Goal: Task Accomplishment & Management: Manage account settings

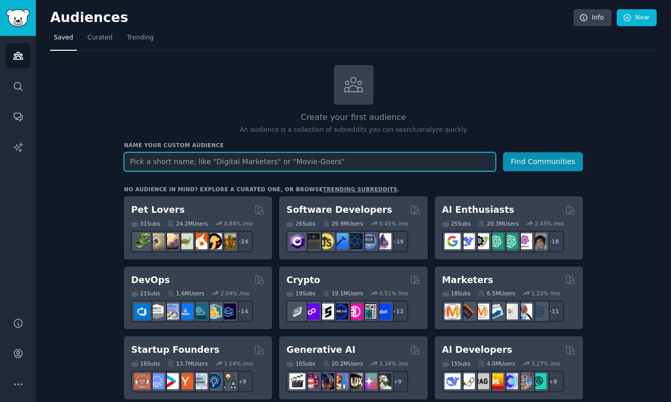
paste input "r/AI_Agents"
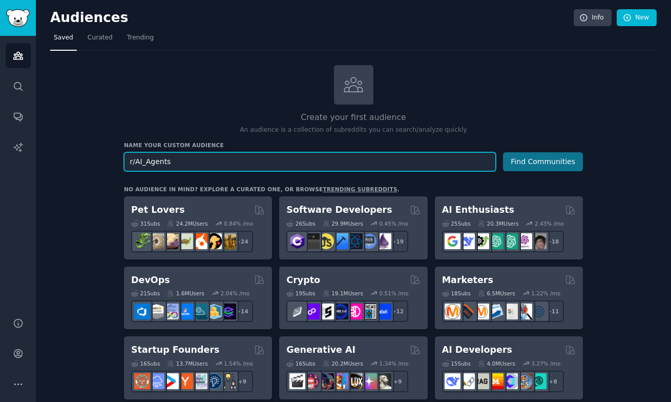
type input "r/AI_Agents"
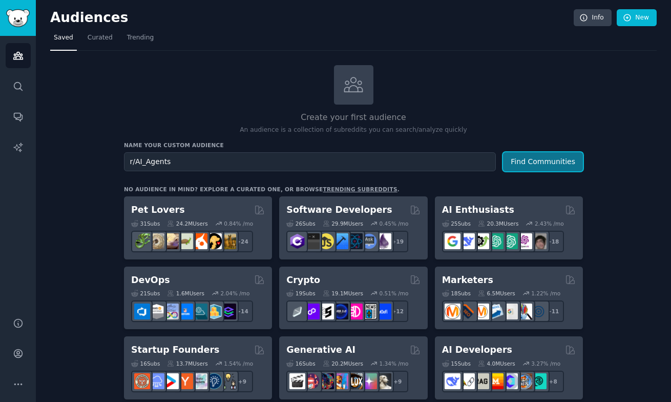
click at [551, 166] on button "Find Communities" at bounding box center [543, 161] width 80 height 19
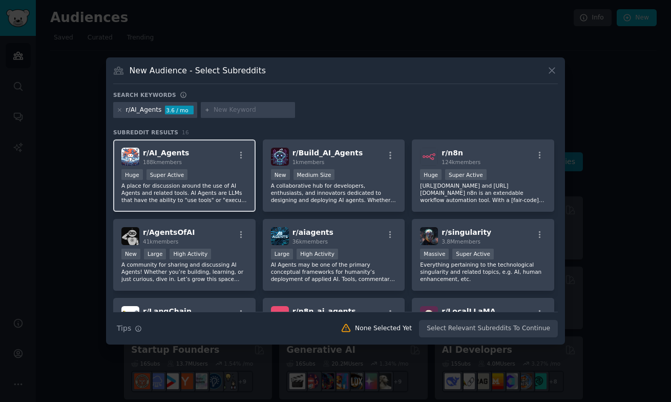
click at [228, 171] on div "Huge Super Active" at bounding box center [184, 175] width 126 height 13
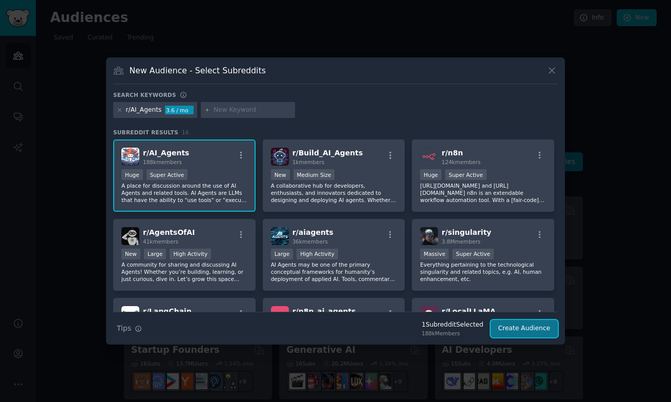
click at [504, 328] on button "Create Audience" at bounding box center [525, 328] width 68 height 17
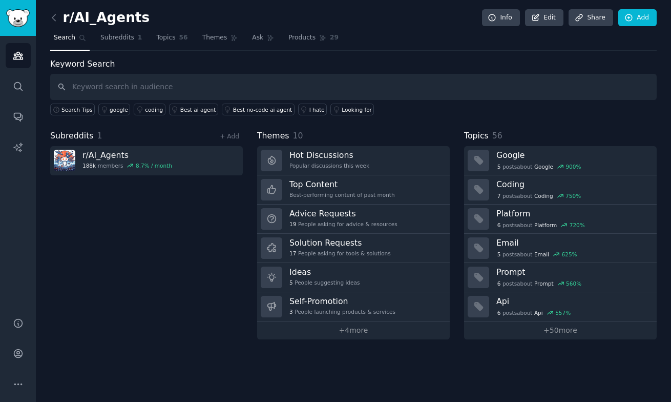
click at [124, 13] on h2 "r/AI_Agents" at bounding box center [99, 18] width 99 height 16
click at [129, 14] on h2 "r/AI_Agents" at bounding box center [99, 18] width 99 height 16
click at [139, 15] on div "r/AI_Agents Info Edit Share Add" at bounding box center [353, 19] width 607 height 21
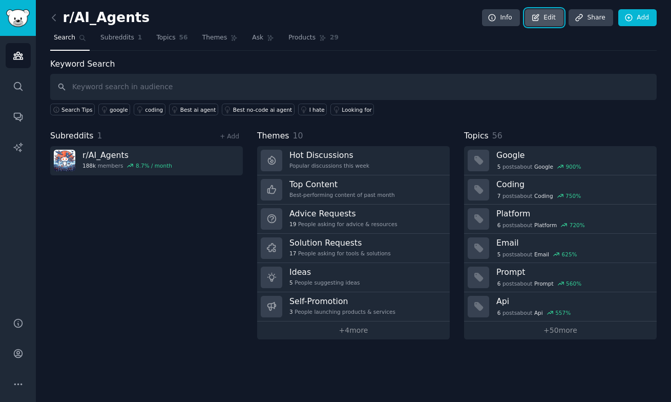
click at [541, 16] on icon at bounding box center [535, 17] width 9 height 9
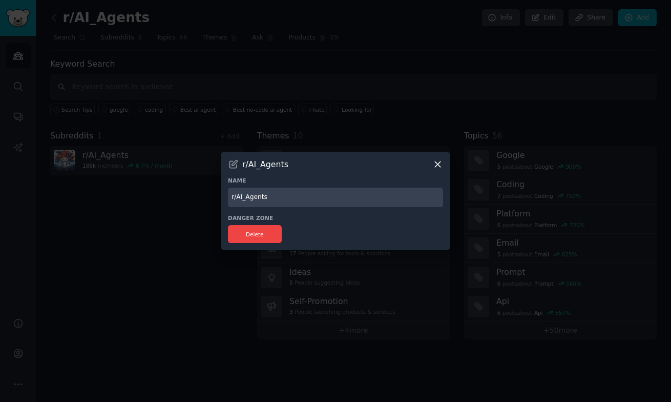
click at [284, 192] on input "r/AI_Agents" at bounding box center [335, 198] width 215 height 20
click at [282, 197] on input "r/AI_Agents" at bounding box center [335, 198] width 215 height 20
click at [241, 198] on input "r/AI_Agents" at bounding box center [335, 198] width 215 height 20
click at [307, 200] on input "r/AI_SDR_Agents" at bounding box center [335, 198] width 215 height 20
paste input "r/AI_Agents"
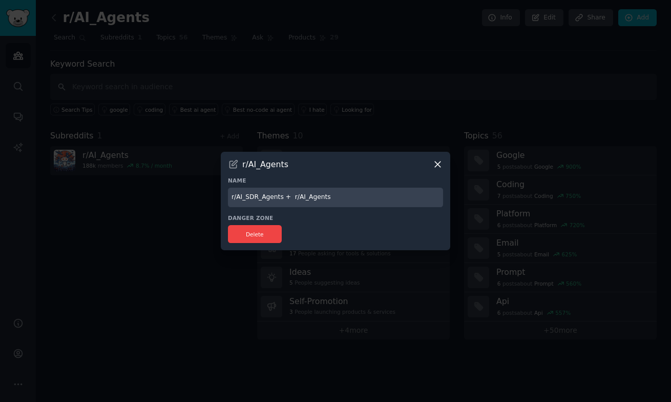
click at [292, 198] on input "r/AI_SDR_Agents + r/AI_Agents" at bounding box center [335, 198] width 215 height 20
type input "r/AI_SDR_Agents + Samplead"
click at [258, 223] on div "Danger Zone Delete" at bounding box center [335, 228] width 215 height 29
click at [257, 231] on button "Delete" at bounding box center [255, 234] width 54 height 18
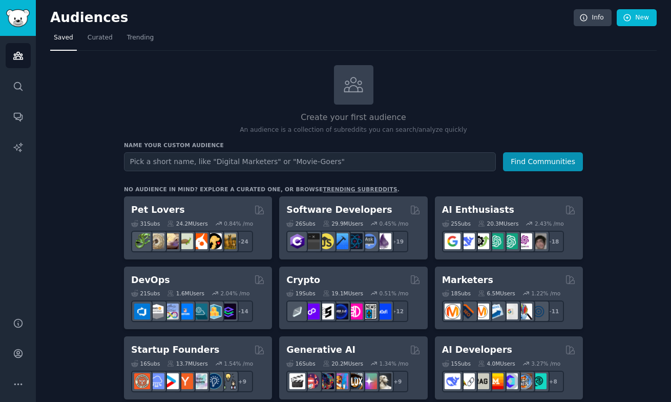
click at [59, 16] on h2 "Audiences" at bounding box center [312, 18] width 524 height 16
click at [20, 49] on link "Audiences" at bounding box center [18, 55] width 25 height 25
click at [16, 115] on icon "Sidebar" at bounding box center [18, 116] width 11 height 11
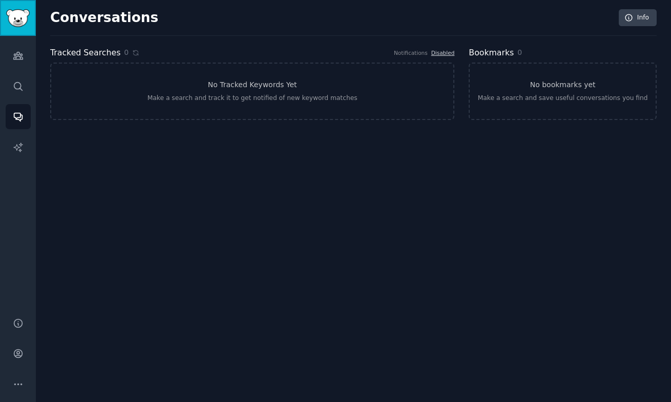
click at [16, 18] on img "Sidebar" at bounding box center [18, 18] width 24 height 18
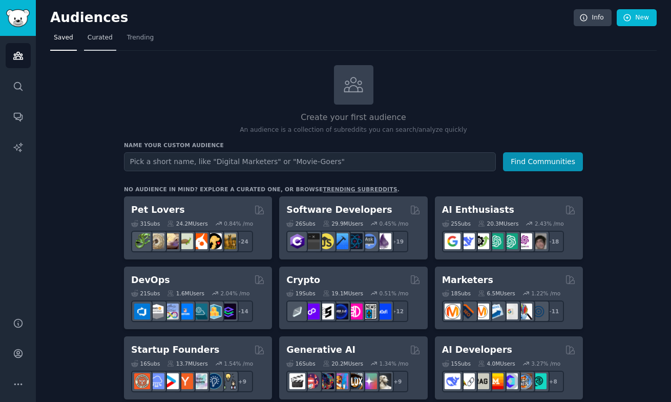
click at [102, 40] on span "Curated" at bounding box center [100, 37] width 25 height 9
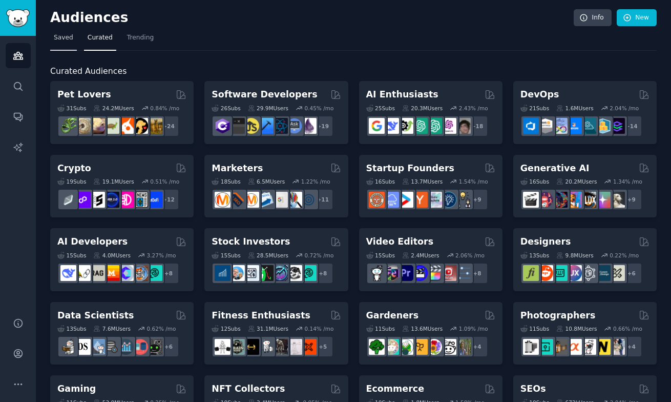
click at [69, 36] on span "Saved" at bounding box center [63, 37] width 19 height 9
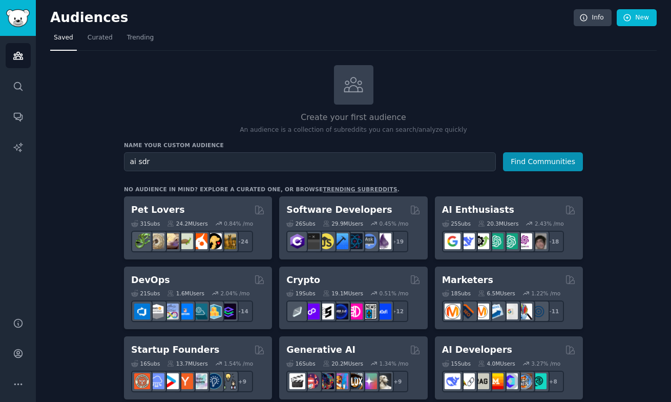
type input "ai sdr"
click at [503, 152] on button "Find Communities" at bounding box center [543, 161] width 80 height 19
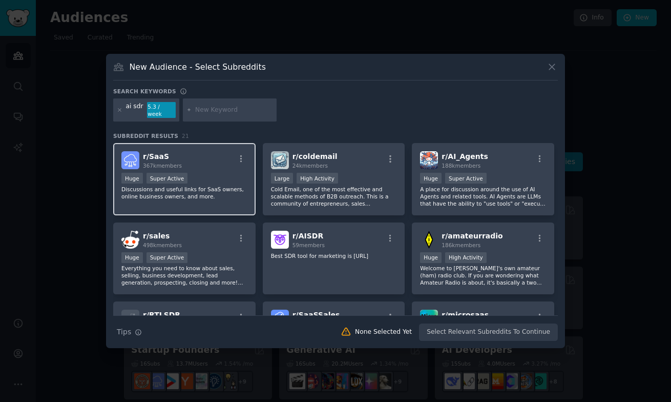
click at [209, 168] on div "r/ SaaS 367k members Huge Super Active Discussions and useful links for SaaS ow…" at bounding box center [184, 179] width 142 height 72
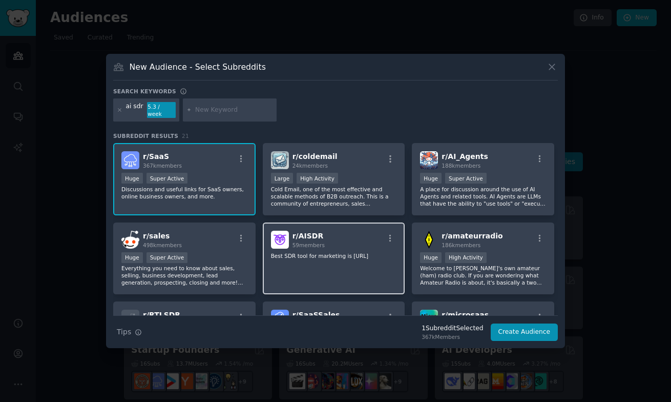
scroll to position [15, 0]
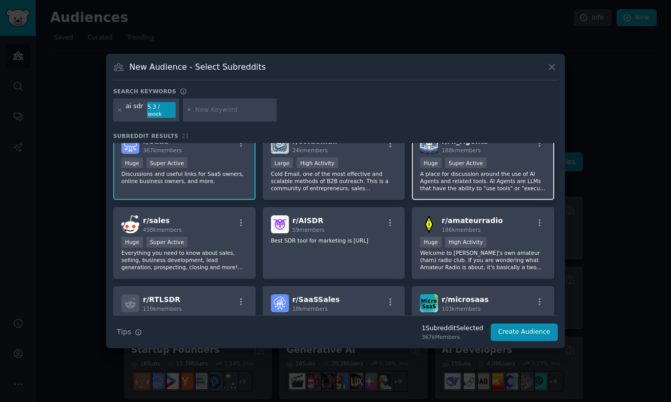
click at [501, 171] on p "A place for discussion around the use of AI Agents and related tools. AI Agents…" at bounding box center [483, 181] width 126 height 22
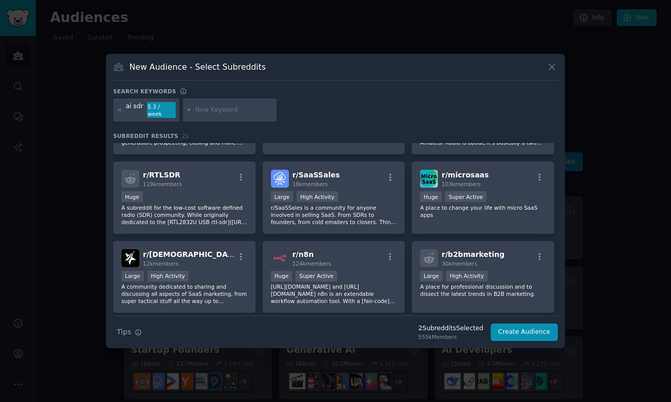
scroll to position [149, 0]
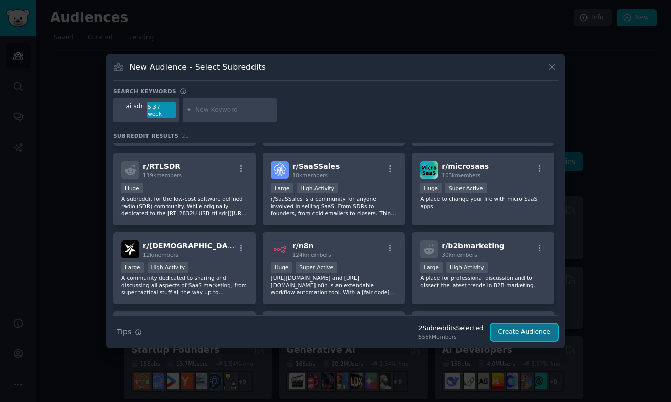
click at [514, 326] on button "Create Audience" at bounding box center [525, 331] width 68 height 17
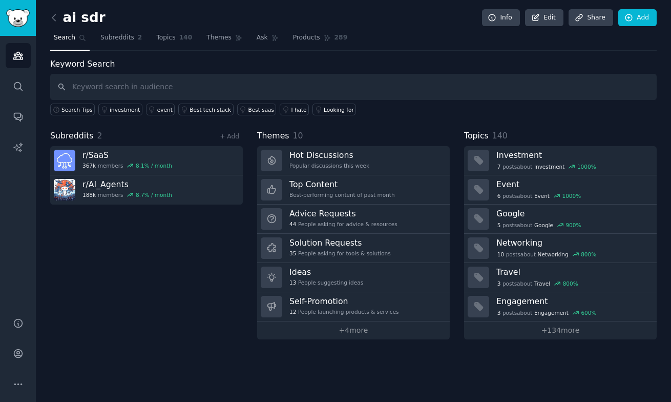
click at [86, 14] on h2 "ai sdr" at bounding box center [77, 18] width 55 height 16
click at [55, 20] on icon at bounding box center [53, 17] width 3 height 6
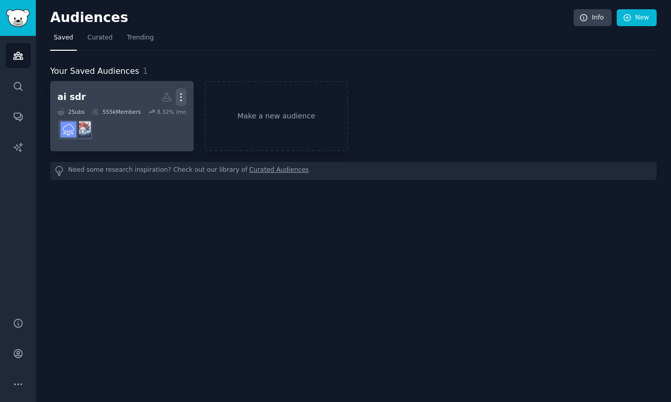
click at [183, 99] on icon "button" at bounding box center [181, 97] width 11 height 11
click at [108, 98] on h2 "ai sdr More View Delete" at bounding box center [121, 97] width 129 height 18
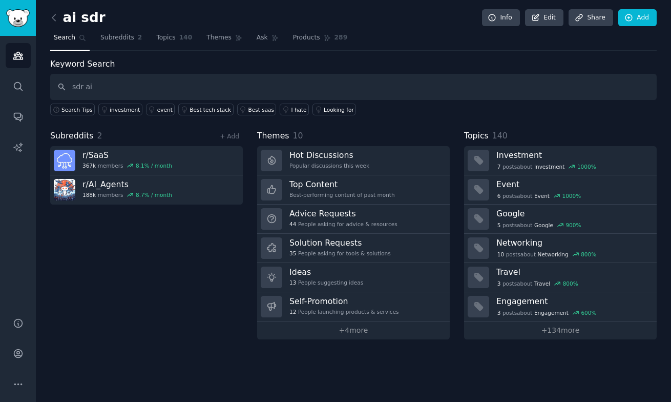
type input "sdr ai"
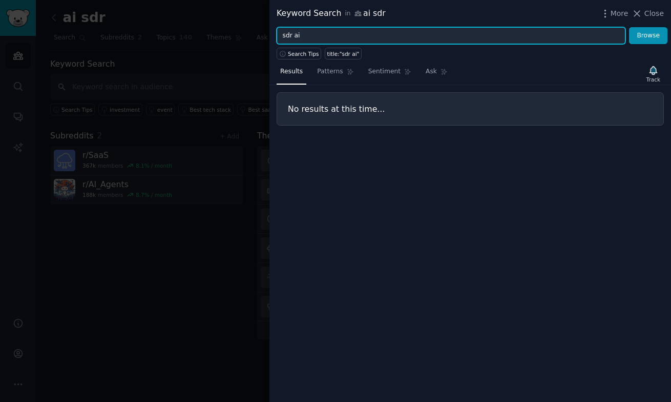
click at [380, 33] on input "sdr ai" at bounding box center [451, 35] width 349 height 17
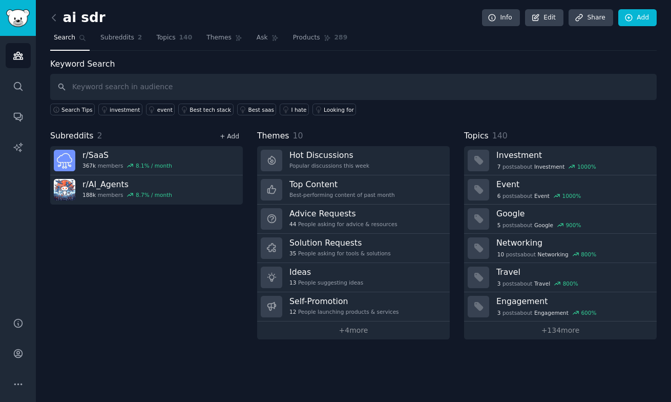
click at [230, 137] on link "+ Add" at bounding box center [229, 136] width 19 height 7
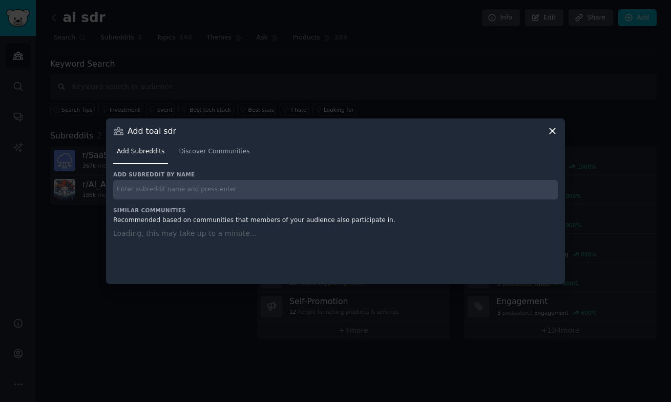
click at [217, 189] on input "text" at bounding box center [335, 190] width 445 height 20
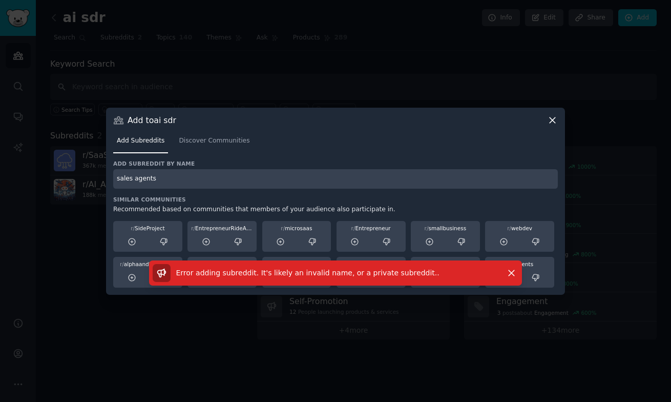
click at [131, 179] on input "sales agents" at bounding box center [335, 179] width 445 height 20
click at [153, 179] on input "sales agents" at bounding box center [335, 179] width 445 height 20
click at [143, 179] on input "sales agents" at bounding box center [335, 179] width 445 height 20
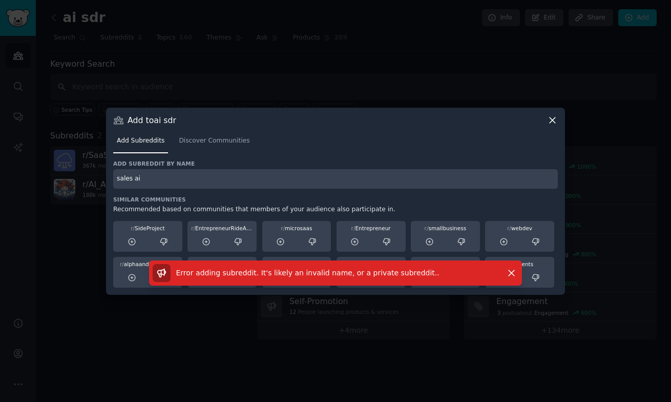
type input "sales ai"
click at [178, 182] on input "sales ai" at bounding box center [335, 179] width 445 height 20
click at [508, 274] on icon "button" at bounding box center [511, 273] width 11 height 11
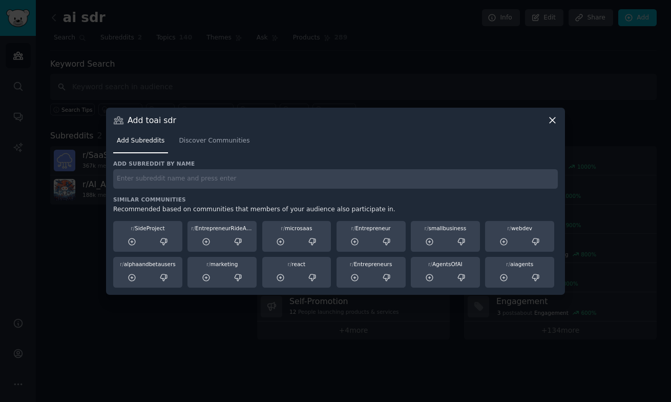
click at [324, 125] on div "Add to ai sdr" at bounding box center [335, 120] width 445 height 11
click at [202, 136] on span "Discover Communities" at bounding box center [214, 140] width 71 height 9
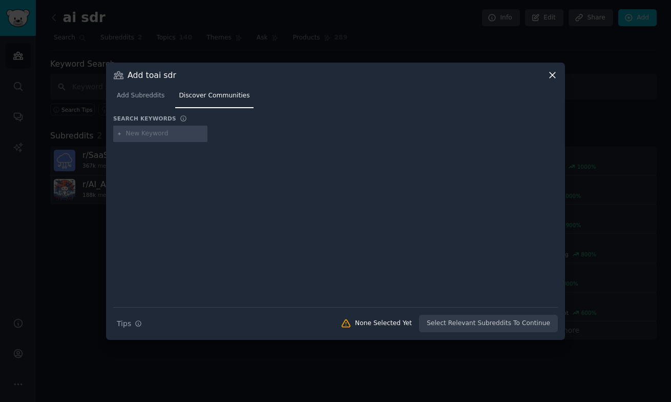
click at [167, 131] on input "text" at bounding box center [165, 133] width 78 height 9
type input "/"
click at [126, 100] on link "Add Subreddits" at bounding box center [140, 98] width 55 height 21
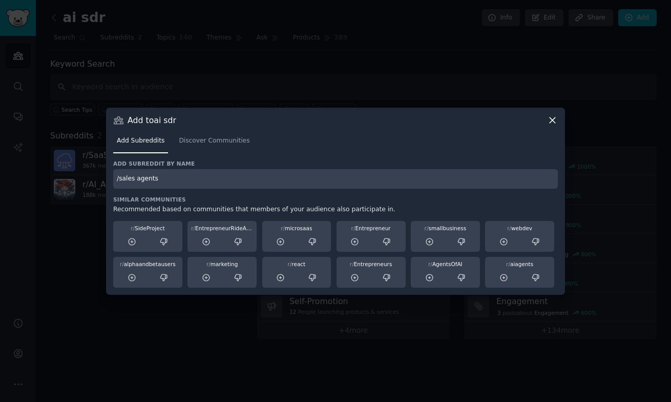
click at [119, 181] on input "/sales agents" at bounding box center [335, 179] width 445 height 20
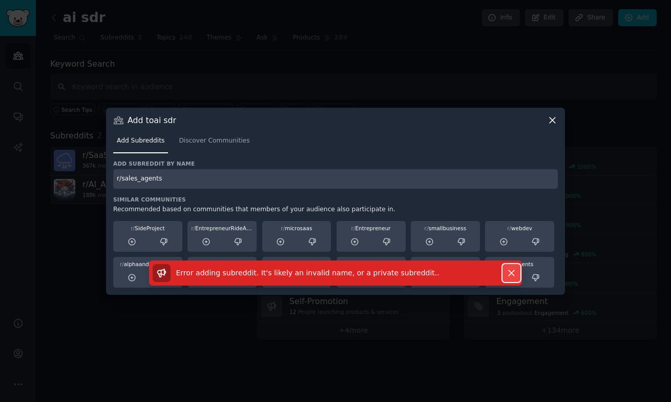
click at [511, 275] on icon "button" at bounding box center [511, 273] width 11 height 11
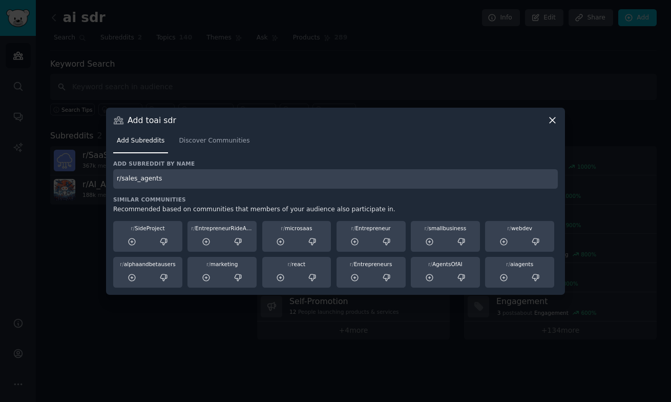
click at [133, 178] on input "r/sales_agents" at bounding box center [335, 179] width 445 height 20
click at [137, 178] on input "r/sales_agents" at bounding box center [335, 179] width 445 height 20
type input "r/ai_agents"
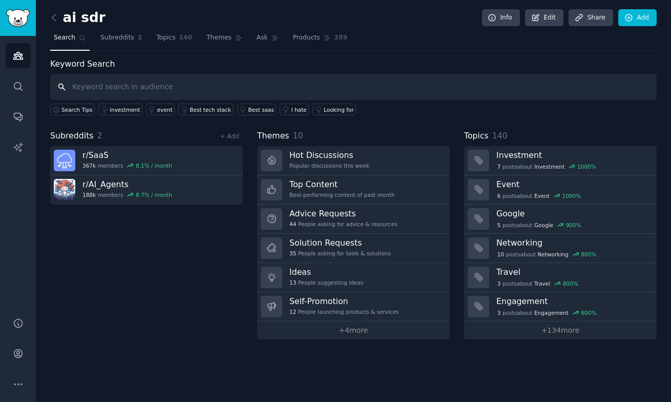
click at [147, 79] on input "text" at bounding box center [353, 87] width 607 height 26
paste input "r/SalesOperations r/SalesOperations icon r/SalesOperations Join Sales operation…"
type input "r/SalesOperations r/SalesOperations icon r/SalesOperations Join Sales operation…"
click at [234, 137] on link "+ Add" at bounding box center [229, 136] width 19 height 7
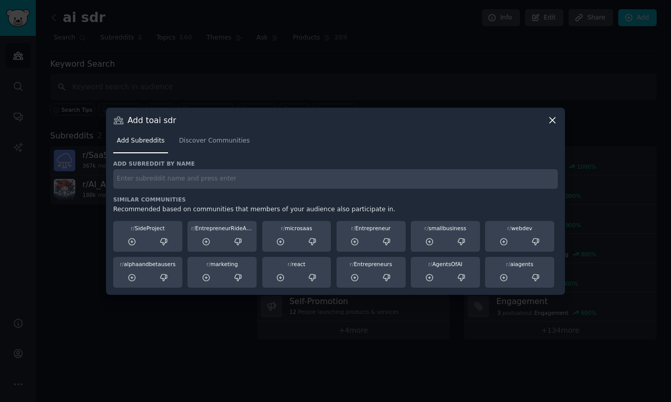
click at [217, 184] on input "text" at bounding box center [335, 179] width 445 height 20
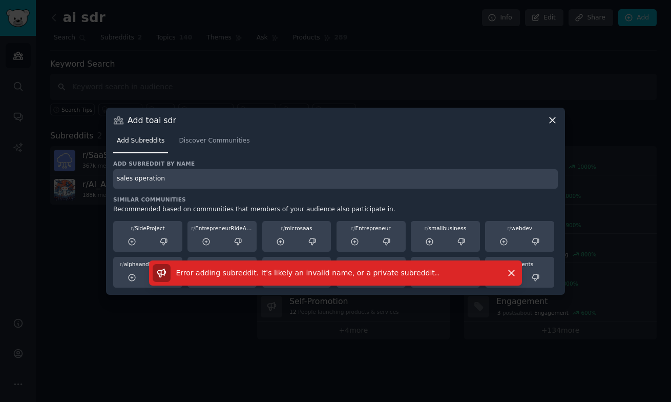
click at [118, 177] on input "sales operation" at bounding box center [335, 179] width 445 height 20
click at [182, 177] on input "r/sales_operation" at bounding box center [335, 179] width 445 height 20
paste input "Go to SalesOperations r/SalesOperations"
drag, startPoint x: 183, startPoint y: 179, endPoint x: 93, endPoint y: 174, distance: 90.8
click at [95, 175] on div "​ Add to ai sdr Add Subreddits Discover Communities Add subreddit by name Go to…" at bounding box center [336, 201] width 664 height 402
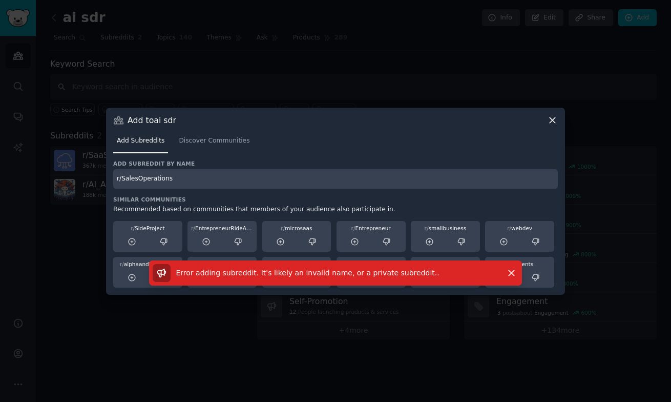
type input "r/SalesOperations"
